Goal: Participate in discussion: Engage in conversation with other users on a specific topic

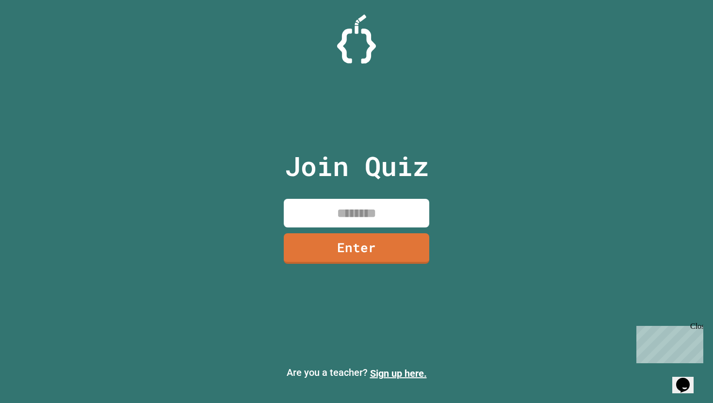
click at [323, 212] on input at bounding box center [357, 213] width 146 height 29
type input "********"
click at [333, 250] on link "Enter" at bounding box center [357, 248] width 146 height 31
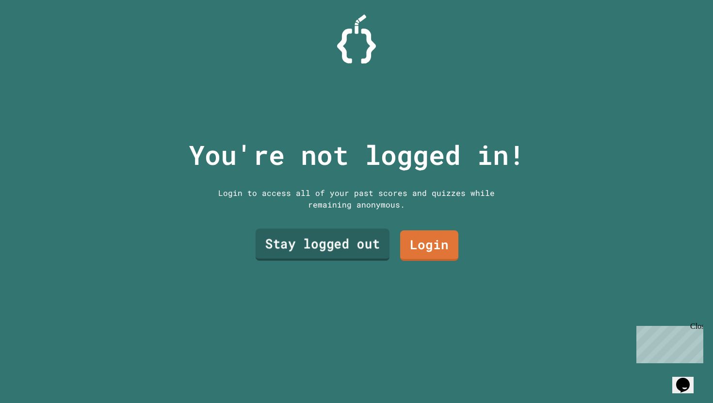
click at [327, 250] on link "Stay logged out" at bounding box center [323, 245] width 134 height 32
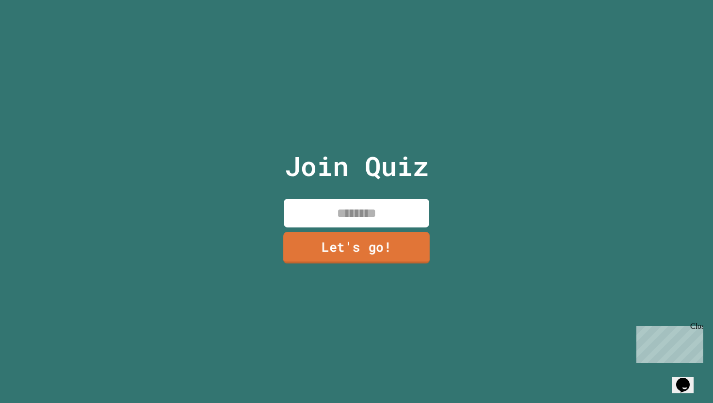
click at [341, 209] on input at bounding box center [357, 213] width 146 height 29
type input "****"
click at [358, 246] on link "Let's go!" at bounding box center [356, 248] width 148 height 32
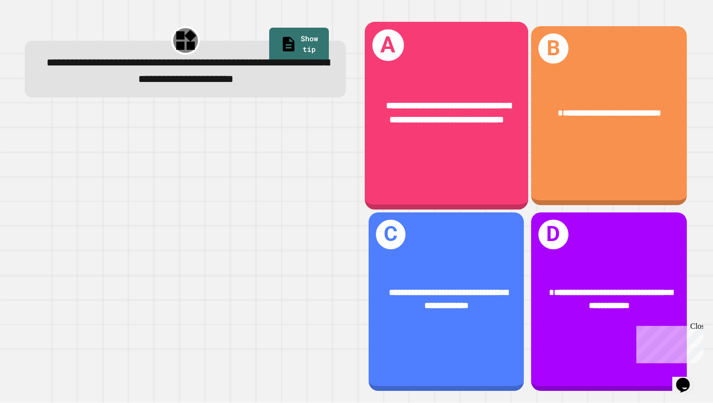
click at [404, 168] on div "**********" at bounding box center [447, 116] width 164 height 188
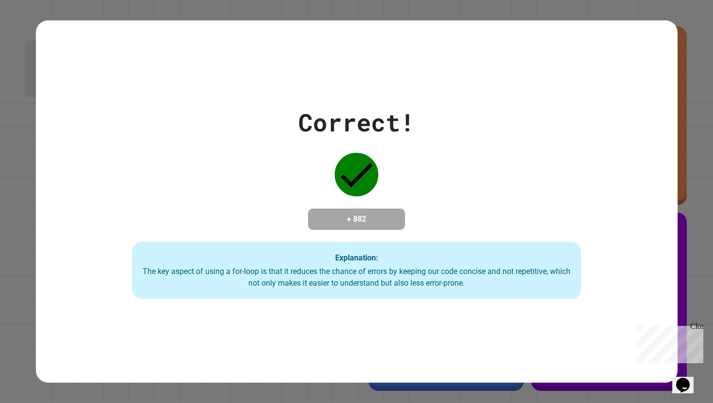
click at [314, 275] on div "The key aspect of using a for-loop is that it reduces the chance of errors by k…" at bounding box center [357, 277] width 430 height 23
click at [348, 270] on div "Explanation: The key aspect of using a for-loop is that it reduces the chance o…" at bounding box center [356, 270] width 449 height 57
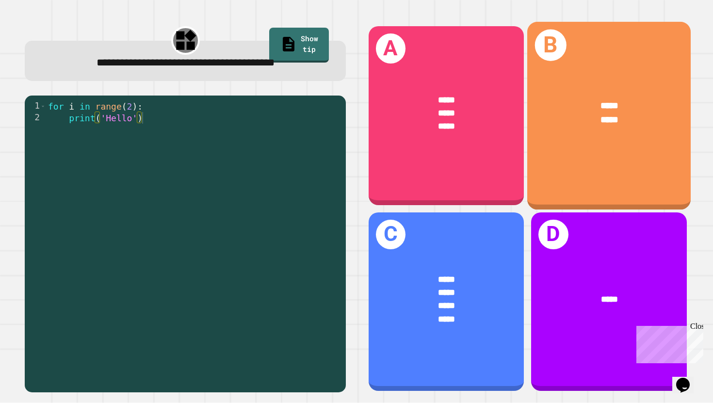
click at [580, 160] on div "B ***** *****" at bounding box center [610, 116] width 164 height 188
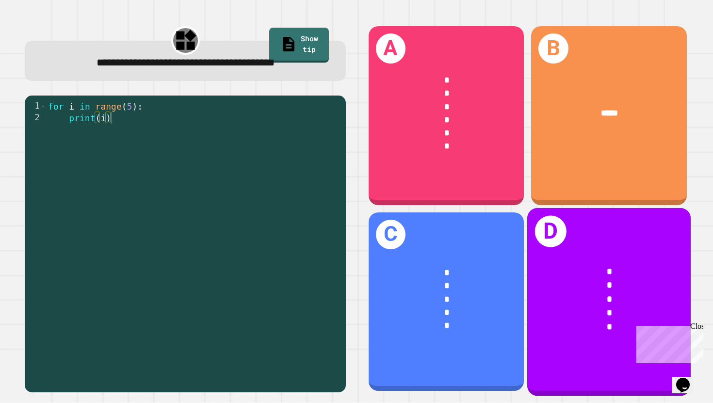
click at [578, 265] on div "*" at bounding box center [609, 272] width 127 height 14
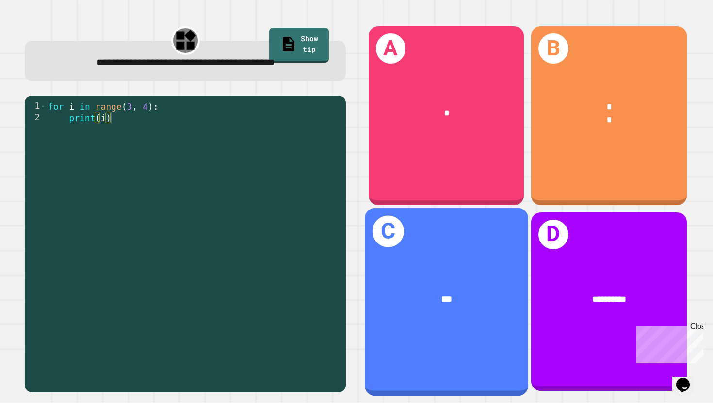
click at [447, 314] on div "***" at bounding box center [447, 299] width 164 height 50
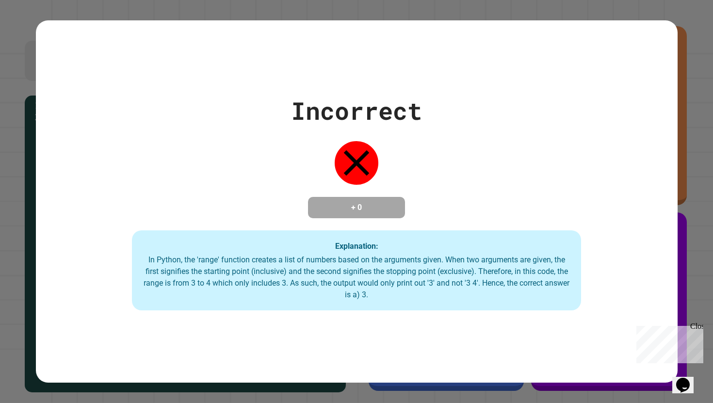
click at [335, 276] on div "In Python, the 'range' function creates a list of numbers based on the argument…" at bounding box center [357, 277] width 430 height 47
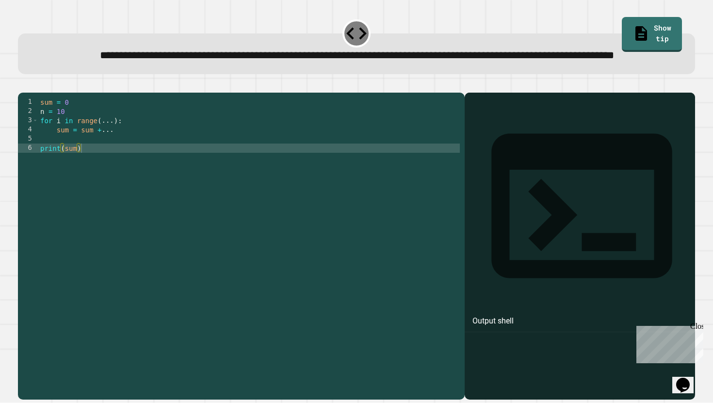
click at [114, 153] on div "sum = 0 n = 10 for i in range ( ... ) : sum = sum + ... print ( sum )" at bounding box center [249, 236] width 422 height 277
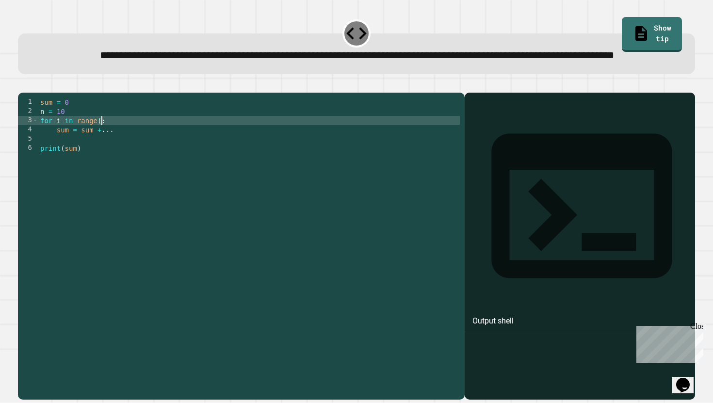
scroll to position [0, 4]
click at [129, 164] on div "sum = 0 n = 10 for i in range : sum = sum + ... print ( sum )" at bounding box center [249, 236] width 422 height 277
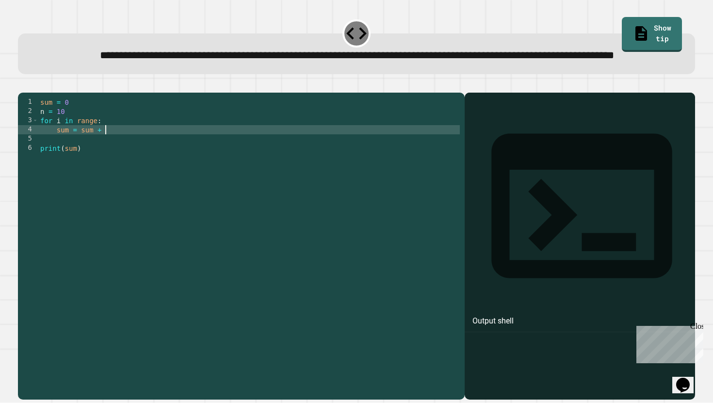
scroll to position [0, 4]
click at [23, 85] on icon "button" at bounding box center [23, 85] width 0 height 0
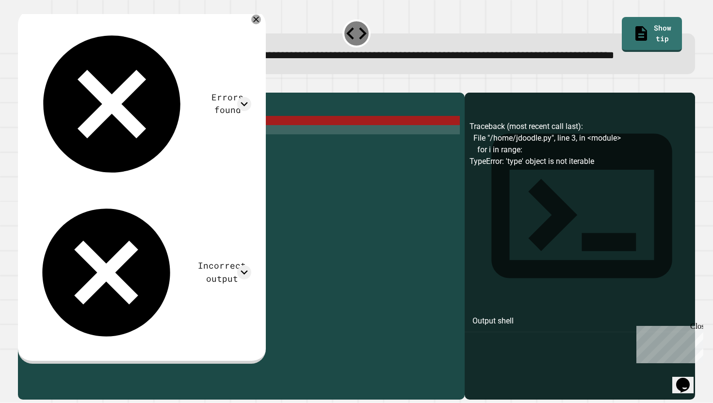
click at [112, 154] on div "sum = 0 n = 10 for i in range : sum = sum + n print ( sum )" at bounding box center [249, 236] width 422 height 277
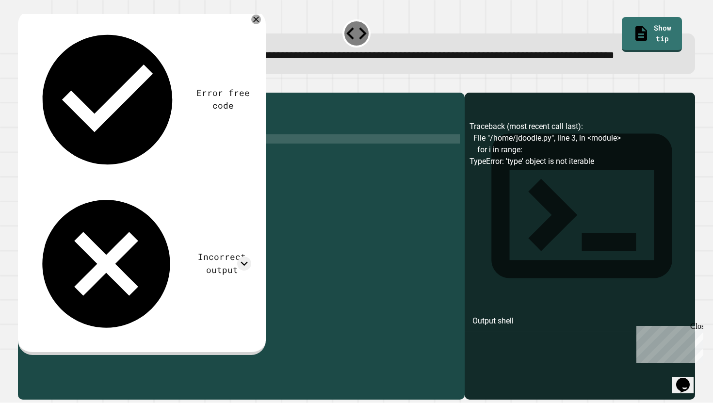
click at [119, 167] on div "sum = 0 n = 10 for i in range : ( n ) sum = sum + n print ( sum )" at bounding box center [249, 236] width 422 height 277
click at [117, 161] on div "sum = 0 n = 10 for i in range : ( n ) sum = sum + n print ( sum )" at bounding box center [249, 236] width 422 height 277
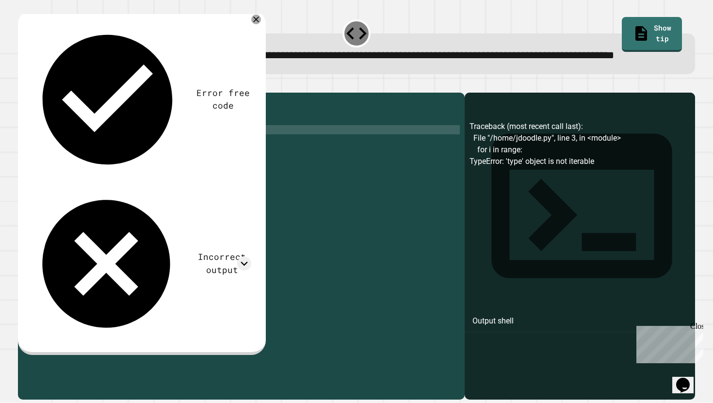
click at [23, 85] on icon "button" at bounding box center [23, 85] width 0 height 0
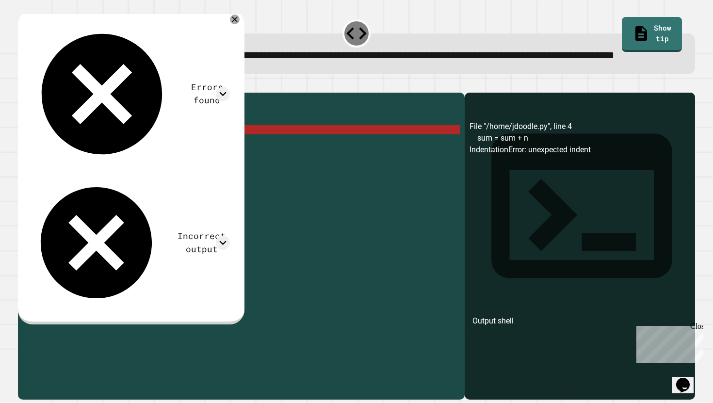
click at [116, 164] on div "sum = 0 n = 10 for i in range : ( n ) sum = sum + n print ( sum )" at bounding box center [249, 236] width 422 height 277
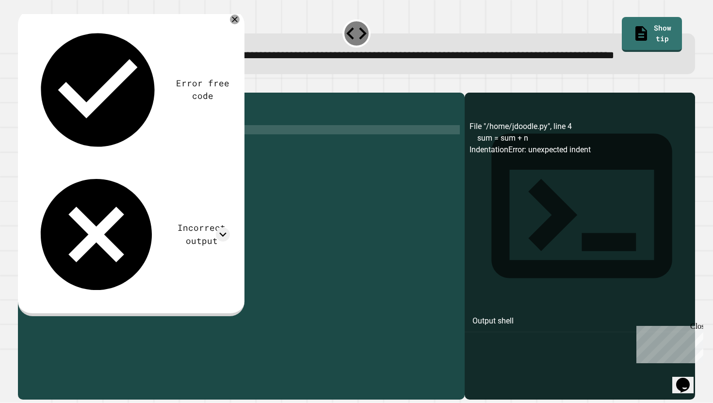
scroll to position [0, 5]
click at [23, 85] on icon "button" at bounding box center [23, 85] width 0 height 0
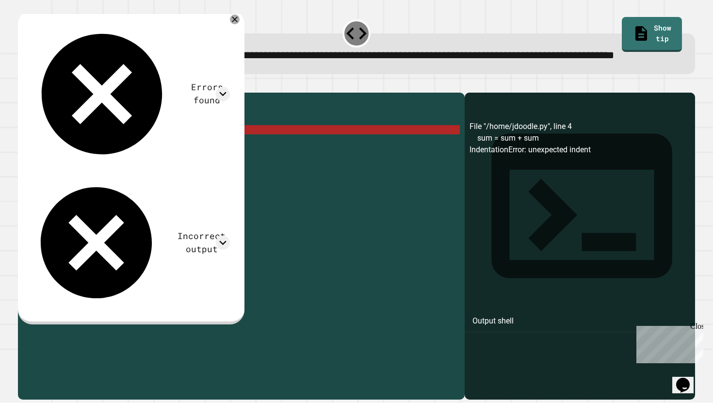
click at [120, 164] on div "sum = 0 n = 10 for i in range : ( n ) sum = sum + sum print ( sum )" at bounding box center [249, 236] width 422 height 277
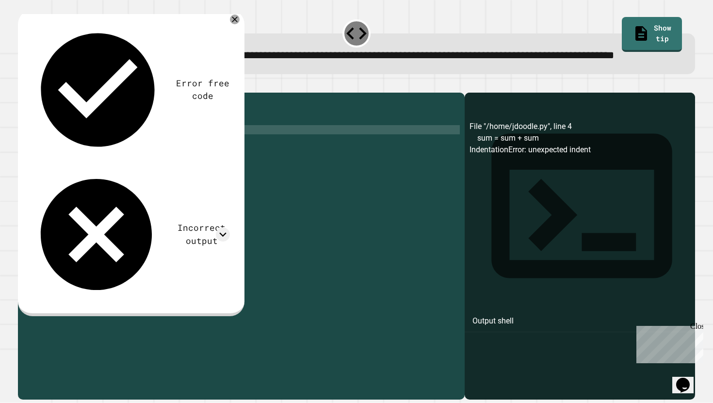
type textarea "**********"
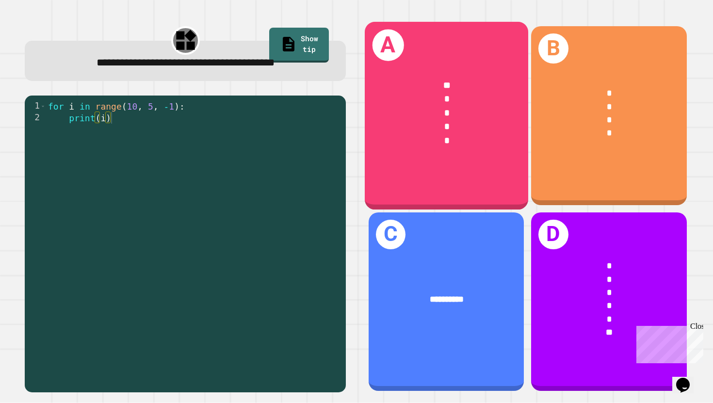
click at [436, 112] on div "*" at bounding box center [446, 113] width 127 height 14
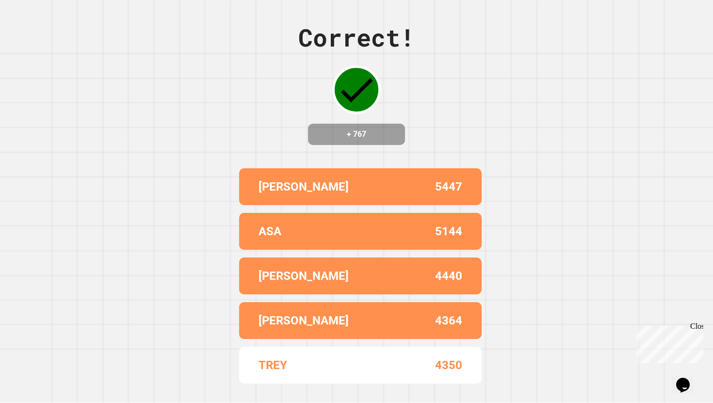
click at [372, 196] on div "5447" at bounding box center [412, 186] width 102 height 17
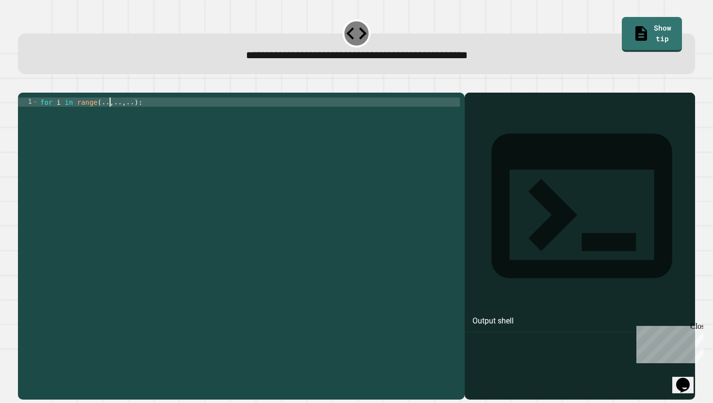
click at [111, 116] on div "for i in range ( .. , .. , .. ) :" at bounding box center [249, 245] width 422 height 295
click at [142, 113] on div "for i in range ( 10 , .. , .. ) :" at bounding box center [249, 245] width 422 height 295
click at [125, 116] on div "for i in range ( 10 , .. , 0 ) :" at bounding box center [249, 245] width 422 height 295
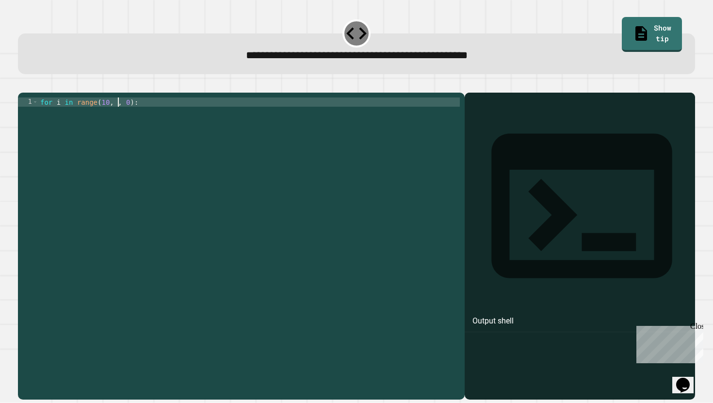
scroll to position [0, 6]
click at [23, 85] on icon "button" at bounding box center [23, 85] width 0 height 0
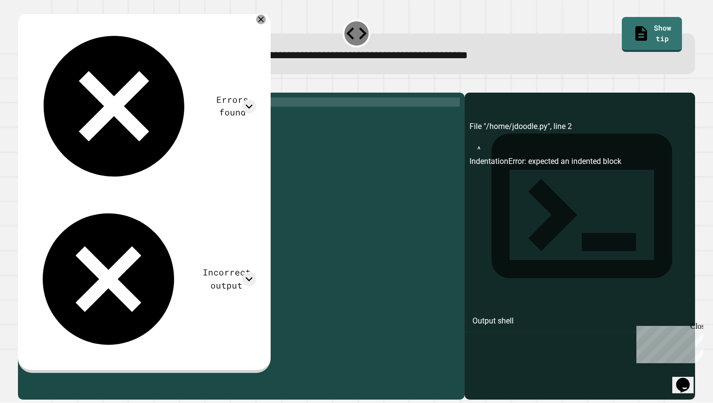
click at [124, 114] on div "for i in range ( 10 , - 1 , 0 ) :" at bounding box center [249, 245] width 422 height 295
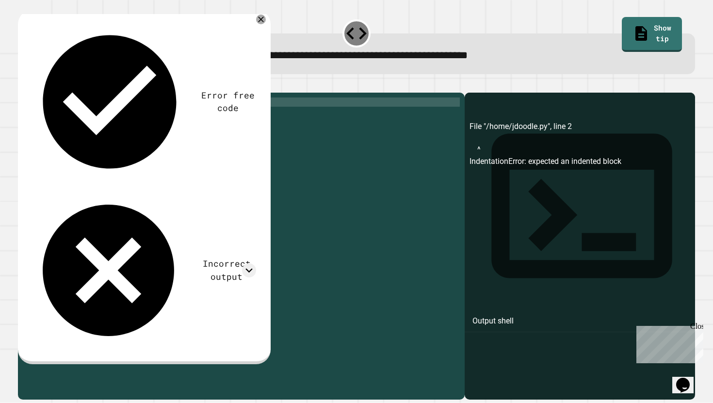
click at [23, 85] on icon "button" at bounding box center [23, 85] width 0 height 0
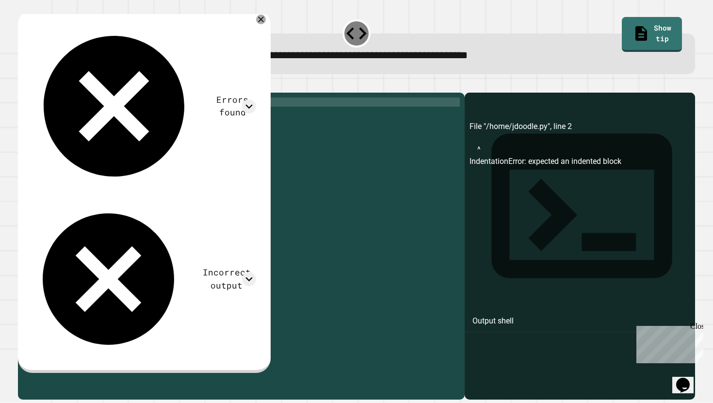
click at [121, 116] on div "for i in range ( 10 , 0 , 0 ) :" at bounding box center [249, 245] width 422 height 295
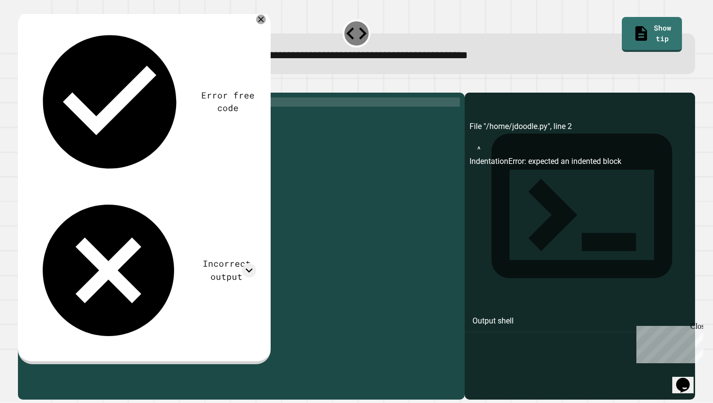
type textarea "**********"
click at [32, 93] on icon "button" at bounding box center [29, 90] width 5 height 7
